Goal: Transaction & Acquisition: Purchase product/service

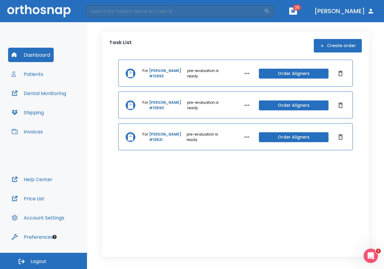
click at [158, 72] on link "[PERSON_NAME] #13993" at bounding box center [167, 73] width 37 height 11
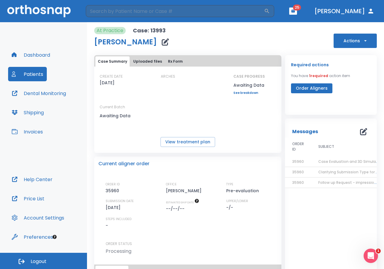
click at [361, 10] on button "[PERSON_NAME]" at bounding box center [344, 11] width 65 height 11
click at [363, 40] on icon "button" at bounding box center [366, 41] width 6 height 6
click at [309, 30] on div at bounding box center [192, 134] width 384 height 269
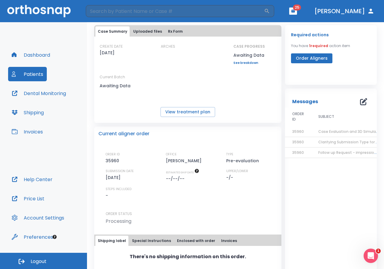
scroll to position [46, 0]
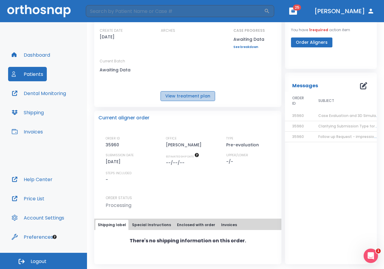
click at [199, 97] on button "View treatment plan" at bounding box center [188, 96] width 55 height 10
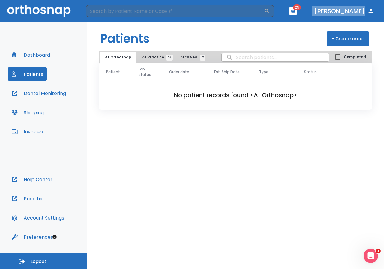
click at [343, 12] on button "[PERSON_NAME]" at bounding box center [344, 11] width 65 height 11
click at [295, 12] on icon "button" at bounding box center [294, 11] width 4 height 3
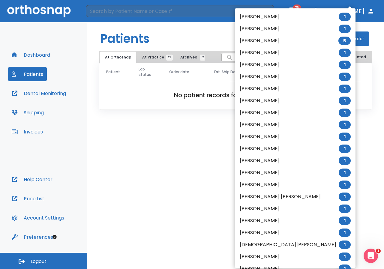
click at [172, 159] on div at bounding box center [192, 134] width 384 height 269
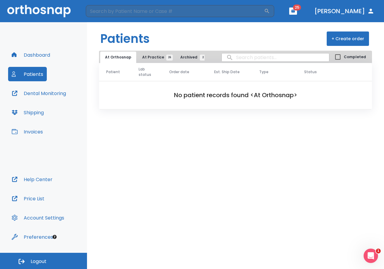
click at [39, 56] on button "Dashboard" at bounding box center [31, 55] width 46 height 14
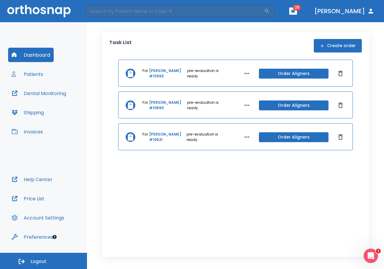
click at [245, 74] on icon "button" at bounding box center [247, 73] width 7 height 7
drag, startPoint x: 228, startPoint y: 74, endPoint x: 221, endPoint y: 74, distance: 6.6
click at [228, 74] on div at bounding box center [192, 134] width 384 height 269
click at [35, 73] on button "Patients" at bounding box center [27, 74] width 39 height 14
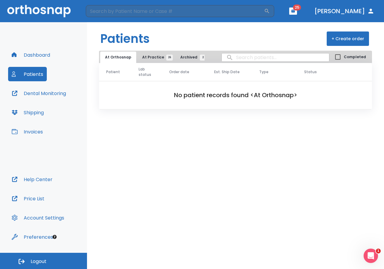
click at [278, 57] on input "search" at bounding box center [276, 58] width 108 height 12
type input "arleth"
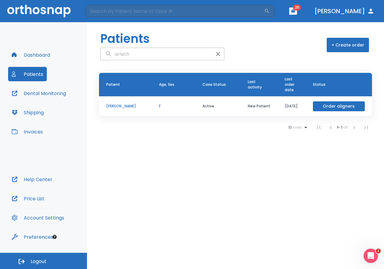
click at [117, 104] on p "[PERSON_NAME]" at bounding box center [125, 106] width 38 height 5
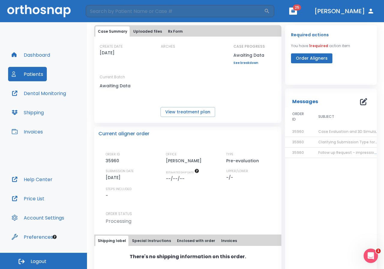
scroll to position [46, 0]
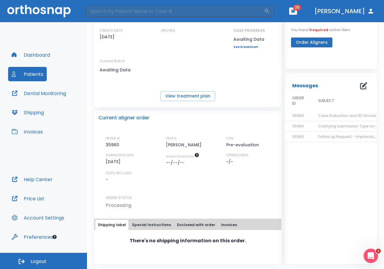
click at [247, 46] on link "See breakdown" at bounding box center [250, 47] width 32 height 4
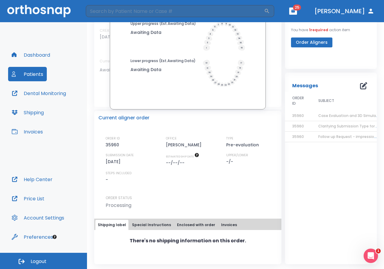
click at [342, 197] on div "Messages ORDER ID SUBJECT DATE 35960 Case Evaluation and 3D Simulation Ready [D…" at bounding box center [331, 169] width 92 height 192
click at [341, 187] on div "Messages ORDER ID SUBJECT DATE 35960 Case Evaluation and 3D Simulation Ready [D…" at bounding box center [331, 169] width 92 height 192
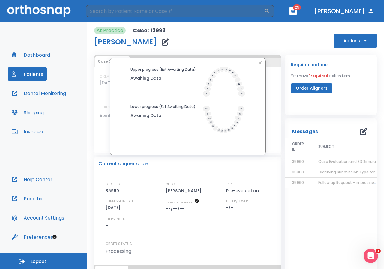
click at [302, 9] on header "​ 25 [PERSON_NAME]" at bounding box center [192, 11] width 384 height 22
click at [295, 11] on icon "button" at bounding box center [294, 11] width 4 height 3
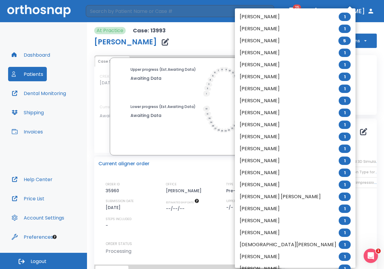
click at [350, 234] on div at bounding box center [192, 134] width 384 height 269
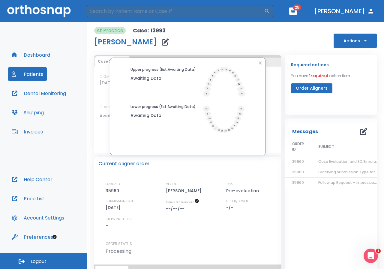
click at [360, 134] on icon "button" at bounding box center [363, 131] width 7 height 7
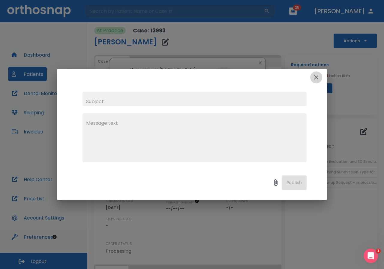
click at [315, 78] on icon "button" at bounding box center [316, 77] width 7 height 7
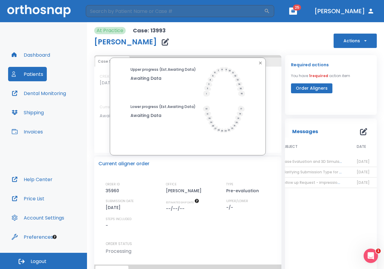
scroll to position [0, 42]
click at [369, 256] on icon "Open Intercom Messenger" at bounding box center [371, 256] width 10 height 10
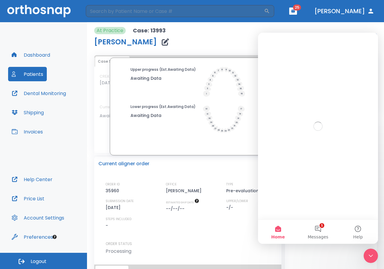
scroll to position [0, 0]
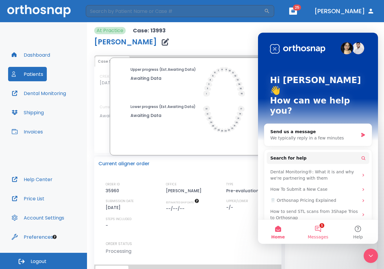
click at [319, 228] on button "1 Messages" at bounding box center [318, 232] width 40 height 24
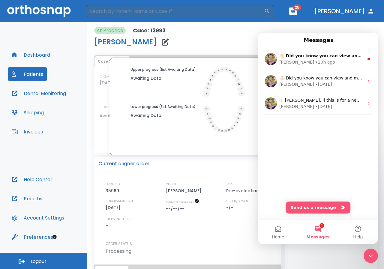
click at [230, 165] on div "Current aligner order" at bounding box center [188, 163] width 179 height 7
click at [295, 263] on div "Messages 0 ORDER ID SUBJECT DATE 35960 Case Evaluation and 3D Simulation Ready …" at bounding box center [331, 215] width 92 height 192
drag, startPoint x: 329, startPoint y: 260, endPoint x: 354, endPoint y: 251, distance: 27.3
click at [329, 260] on div "Messages 0 ORDER ID SUBJECT DATE 35960 Case Evaluation and 3D Simulation Ready …" at bounding box center [331, 215] width 92 height 192
click at [377, 256] on div "Close Intercom Messenger" at bounding box center [371, 256] width 14 height 14
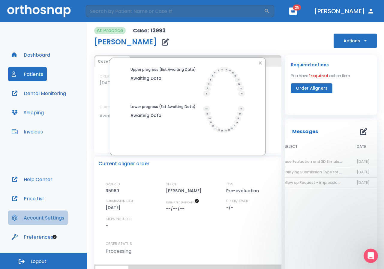
click at [44, 218] on button "Account Settings" at bounding box center [38, 218] width 60 height 14
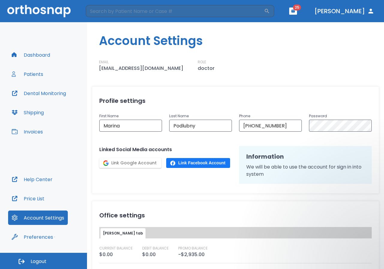
click at [26, 197] on button "Price List" at bounding box center [28, 199] width 40 height 14
click at [32, 131] on button "Invoices" at bounding box center [27, 132] width 38 height 14
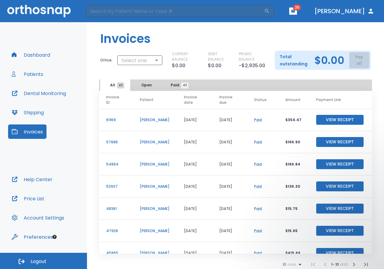
click at [34, 116] on button "Shipping" at bounding box center [27, 112] width 39 height 14
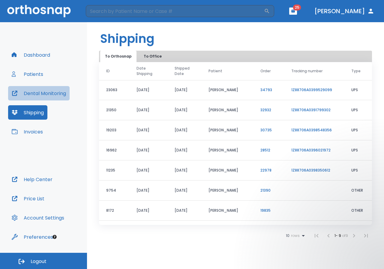
click at [40, 93] on button "Dental Monitoring" at bounding box center [39, 93] width 62 height 14
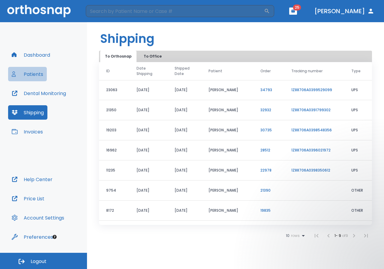
click at [32, 72] on button "Patients" at bounding box center [27, 74] width 39 height 14
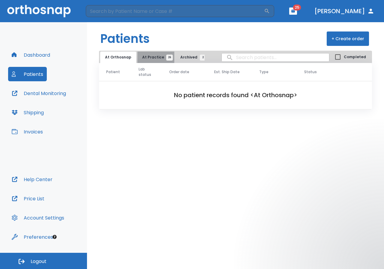
click at [160, 58] on span "At Practice 26" at bounding box center [155, 57] width 27 height 5
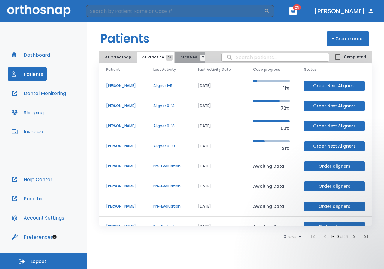
click at [188, 57] on span "Archived 2" at bounding box center [192, 57] width 23 height 5
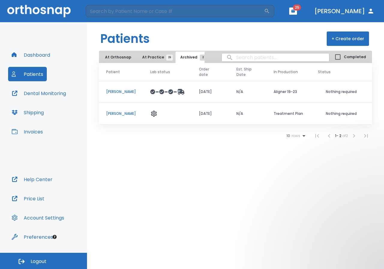
click at [156, 58] on span "At Practice 26" at bounding box center [155, 57] width 27 height 5
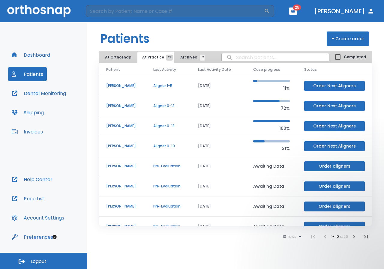
click at [36, 56] on button "Dashboard" at bounding box center [31, 55] width 46 height 14
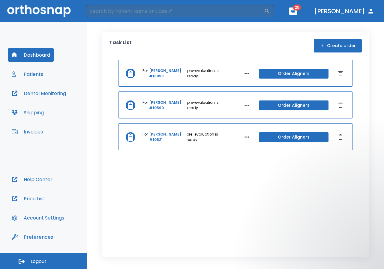
click at [157, 76] on link "[PERSON_NAME] #13993" at bounding box center [167, 73] width 37 height 11
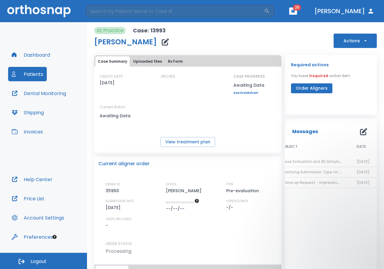
scroll to position [0, 42]
click at [311, 162] on span "Case Evaluation and 3D Simulation Ready" at bounding box center [320, 161] width 77 height 5
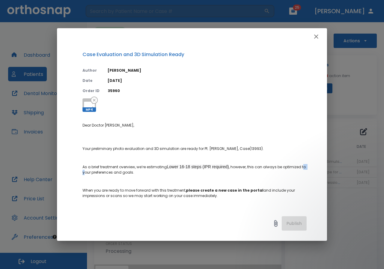
click at [311, 162] on div "Case Evaluation and 3D Simulation Ready Author [PERSON_NAME] Date [DATE] Order …" at bounding box center [192, 127] width 270 height 164
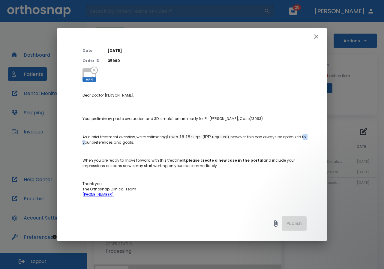
click at [317, 37] on icon "button" at bounding box center [316, 36] width 7 height 7
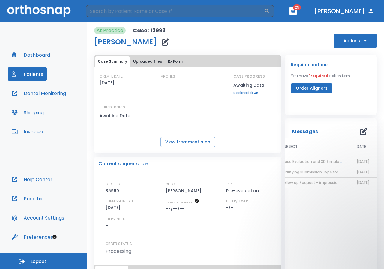
click at [312, 183] on span "Follow up Request - impressions not yet received" at bounding box center [328, 182] width 92 height 5
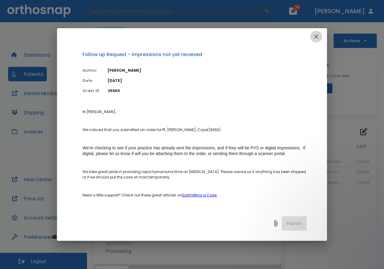
click at [317, 34] on icon "button" at bounding box center [316, 36] width 7 height 7
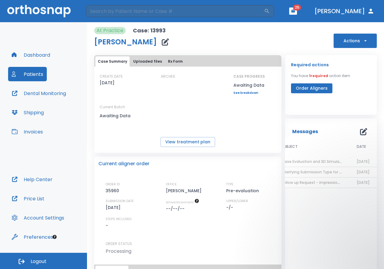
click at [312, 162] on span "Case Evaluation and 3D Simulation Ready" at bounding box center [320, 161] width 77 height 5
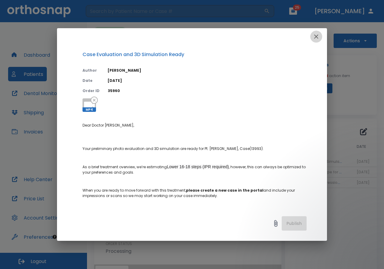
click at [316, 36] on icon "button" at bounding box center [316, 37] width 4 height 4
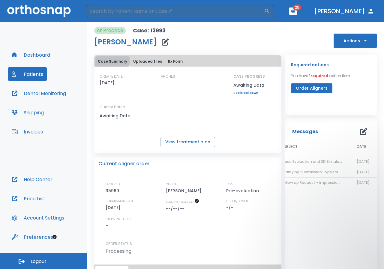
click at [112, 60] on button "Case Summary" at bounding box center [113, 61] width 34 height 10
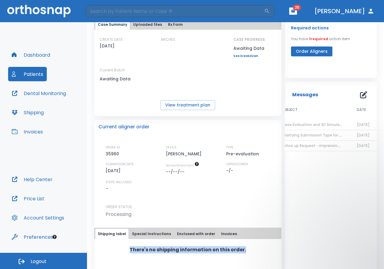
scroll to position [46, 0]
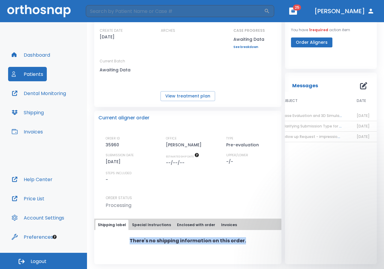
drag, startPoint x: 271, startPoint y: 266, endPoint x: 245, endPoint y: 259, distance: 26.7
click at [245, 261] on div "Shipping label Special Instructions Enclosed with order Invoices There's no shi…" at bounding box center [187, 242] width 187 height 46
drag, startPoint x: 299, startPoint y: 199, endPoint x: 302, endPoint y: 201, distance: 3.4
click at [300, 199] on div "Messages ORDER ID SUBJECT DATE 35960 Case Evaluation and 3D Simulation Ready [D…" at bounding box center [331, 169] width 92 height 192
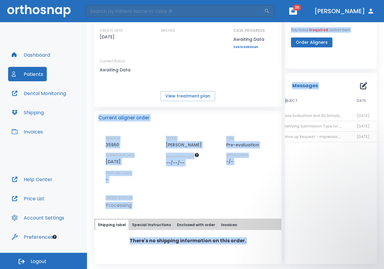
drag, startPoint x: 280, startPoint y: 101, endPoint x: 305, endPoint y: 179, distance: 82.1
click at [172, 105] on div "Case Summary Uploaded files Rx Form CREATE DATE [DATE] ARCHES CASE PROGRESS Awa…" at bounding box center [234, 135] width 287 height 259
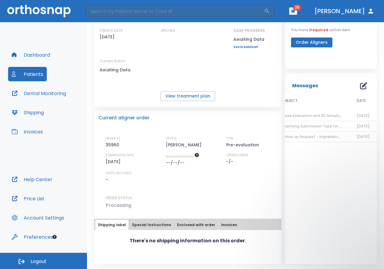
click at [360, 210] on div "Messages ORDER ID SUBJECT DATE 35960 Case Evaluation and 3D Simulation Ready [D…" at bounding box center [331, 169] width 92 height 192
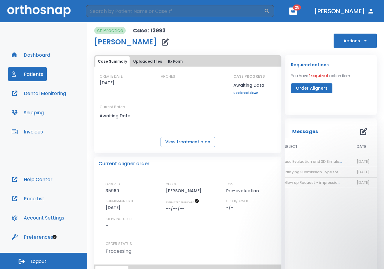
click at [314, 162] on span "Case Evaluation and 3D Simulation Ready" at bounding box center [320, 161] width 77 height 5
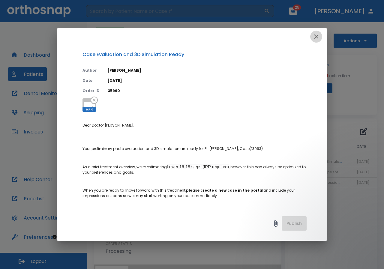
click at [317, 35] on icon "button" at bounding box center [316, 36] width 7 height 7
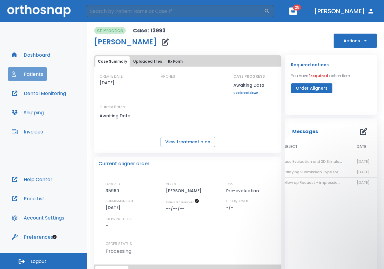
click at [35, 75] on button "Patients" at bounding box center [27, 74] width 39 height 14
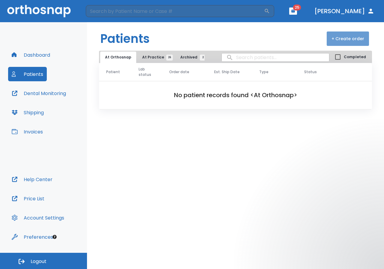
click at [364, 37] on button "+ Create order" at bounding box center [348, 39] width 42 height 14
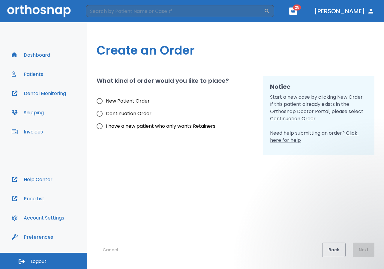
click at [150, 128] on span "I have a new patient who only wants Retainers" at bounding box center [161, 126] width 110 height 7
click at [106, 128] on input "I have a new patient who only wants Retainers" at bounding box center [99, 126] width 13 height 13
radio input "true"
click at [370, 252] on button "Next" at bounding box center [364, 250] width 22 height 14
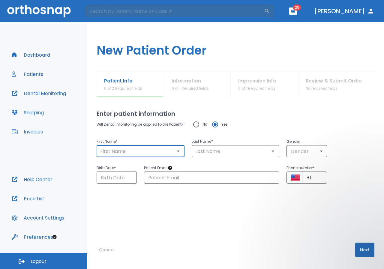
click at [151, 152] on input "text" at bounding box center [141, 151] width 84 height 8
drag, startPoint x: 243, startPoint y: 113, endPoint x: 241, endPoint y: 107, distance: 6.6
click at [243, 112] on h2 "Enter patient information" at bounding box center [236, 113] width 278 height 9
